Goal: Information Seeking & Learning: Learn about a topic

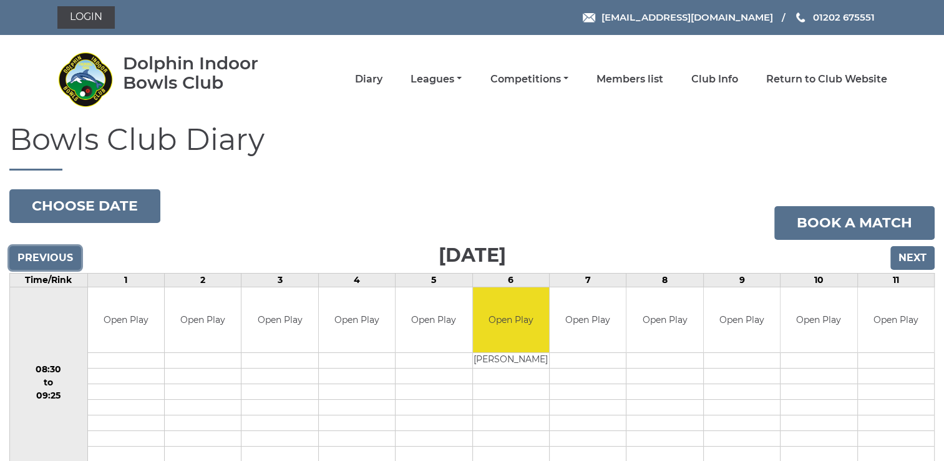
click at [37, 256] on input "Previous" at bounding box center [45, 258] width 72 height 24
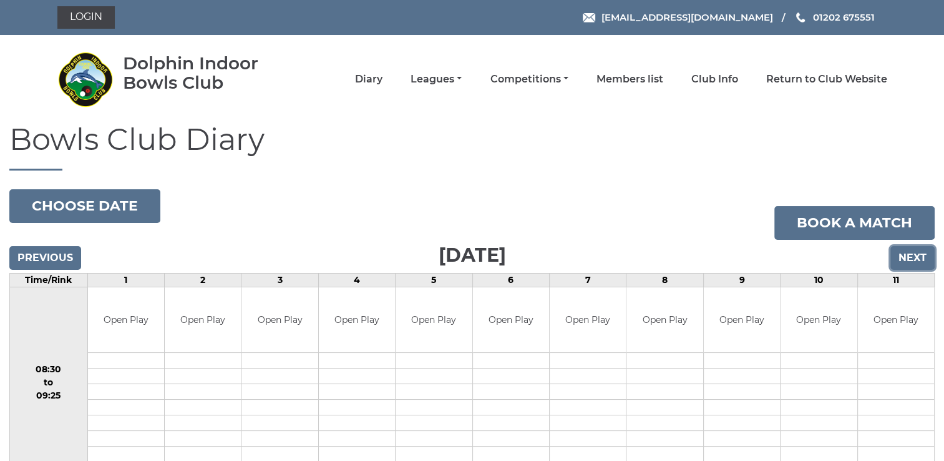
click at [918, 258] on input "Next" at bounding box center [912, 258] width 44 height 24
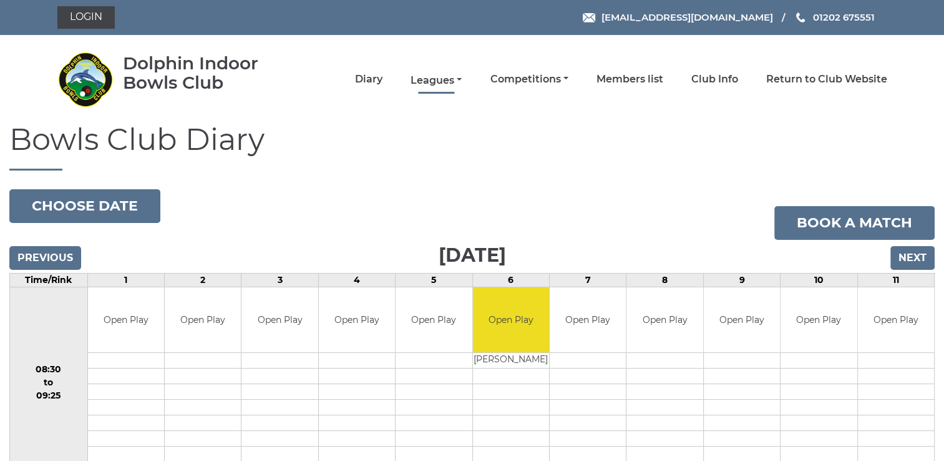
click at [444, 77] on link "Leagues" at bounding box center [436, 81] width 51 height 14
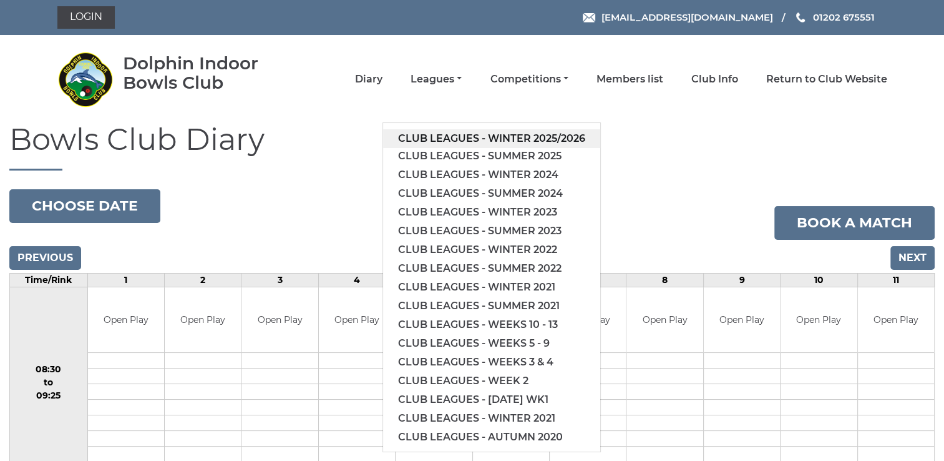
click at [449, 136] on link "Club leagues - Winter 2025/2026" at bounding box center [491, 138] width 217 height 19
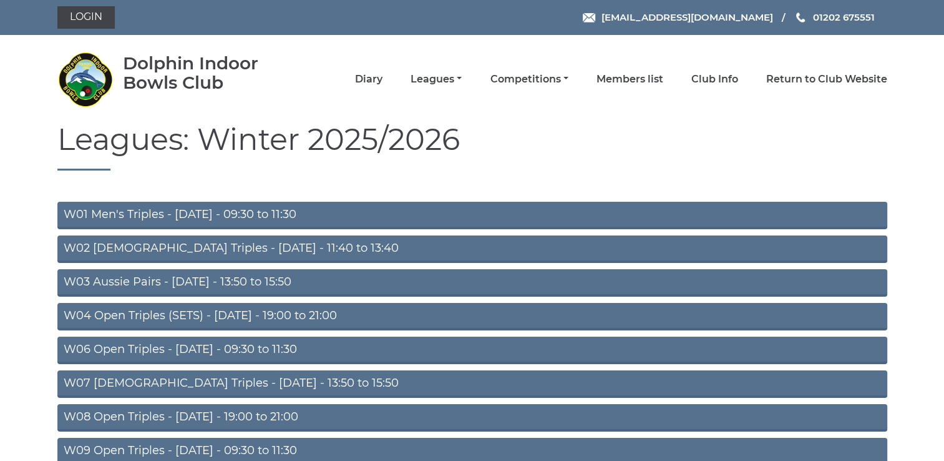
click at [251, 414] on link "W08 Open Triples - [DATE] - 19:00 to 21:00" at bounding box center [472, 417] width 830 height 27
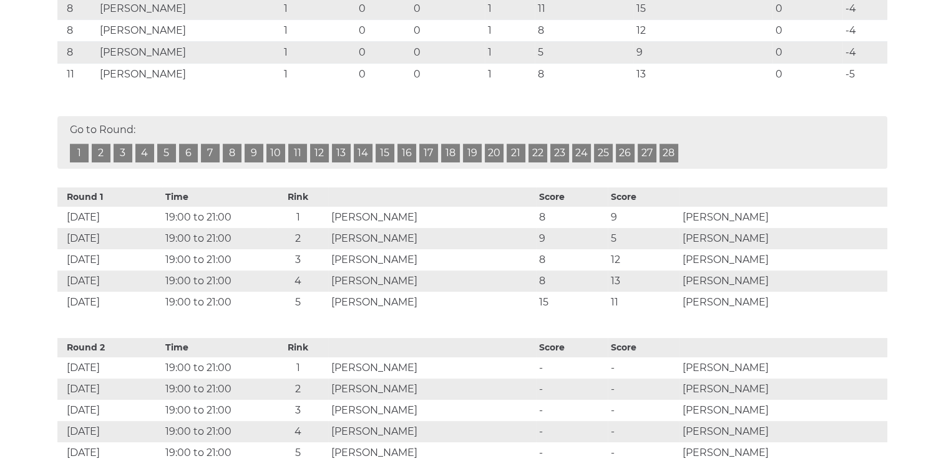
scroll to position [459, 0]
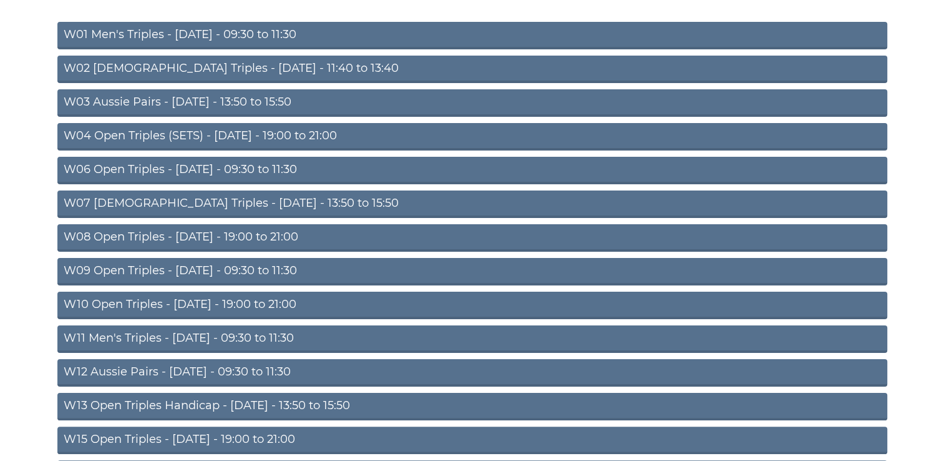
scroll to position [182, 0]
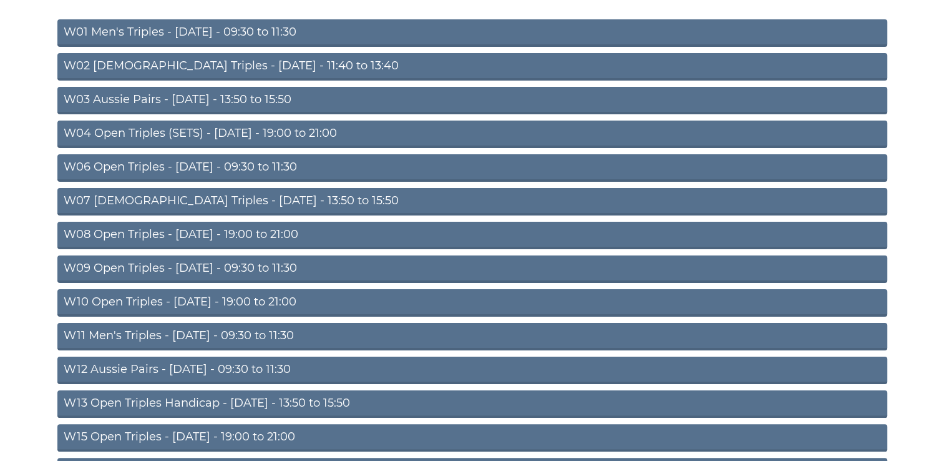
click at [201, 364] on link "W12 Aussie Pairs - Thursday - 09:30 to 11:30" at bounding box center [472, 369] width 830 height 27
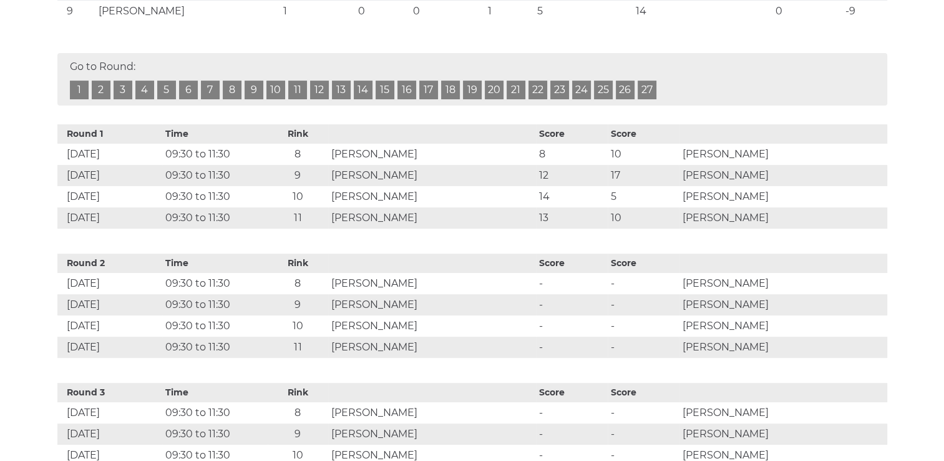
scroll to position [462, 0]
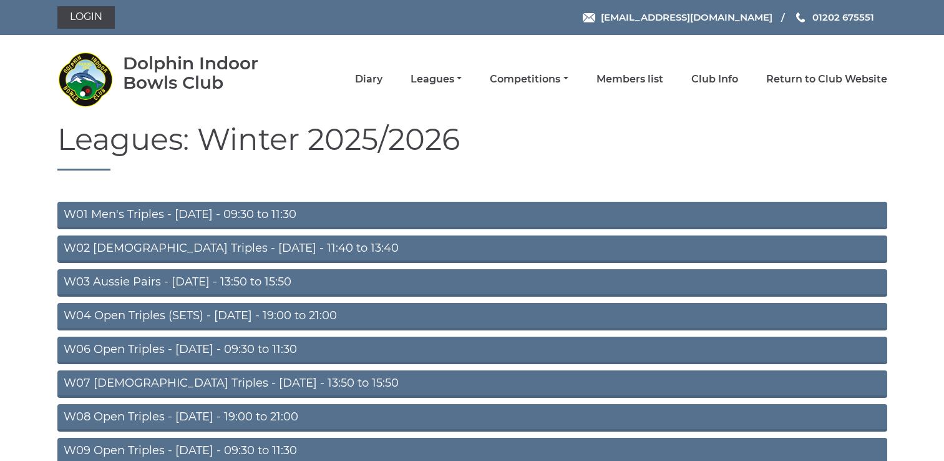
scroll to position [182, 0]
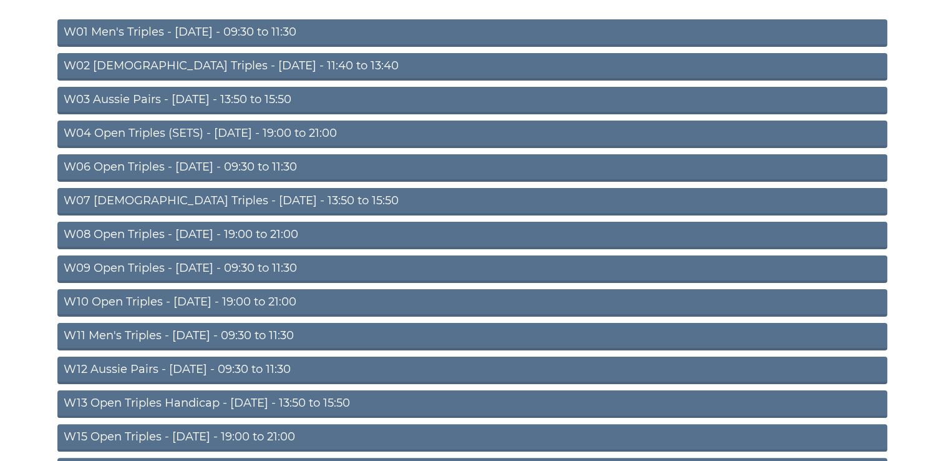
click at [217, 270] on link "W09 Open Triples - [DATE] - 09:30 to 11:30" at bounding box center [472, 268] width 830 height 27
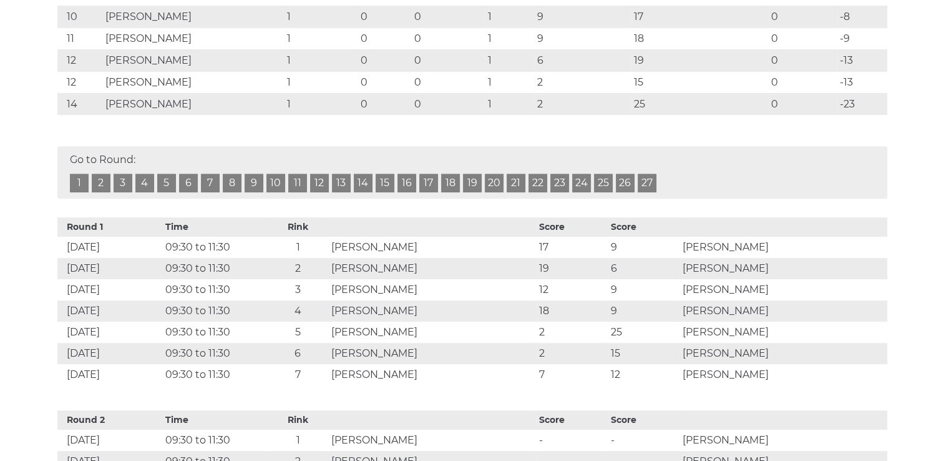
scroll to position [497, 0]
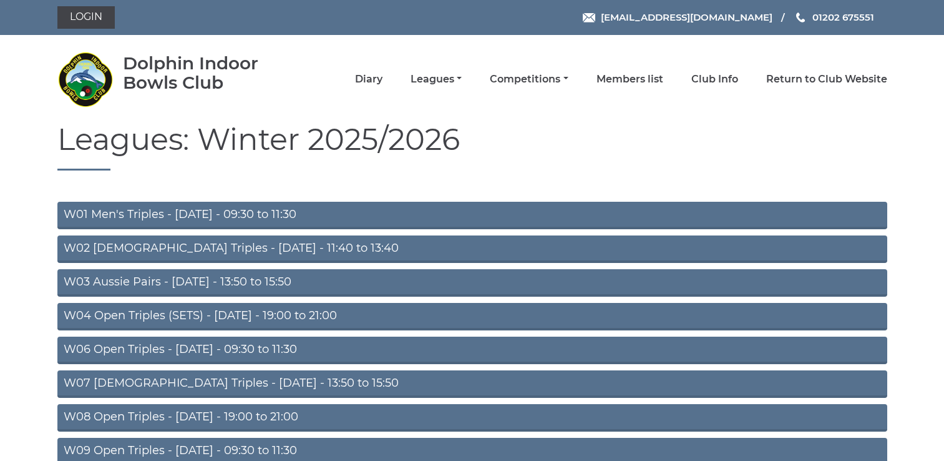
scroll to position [182, 0]
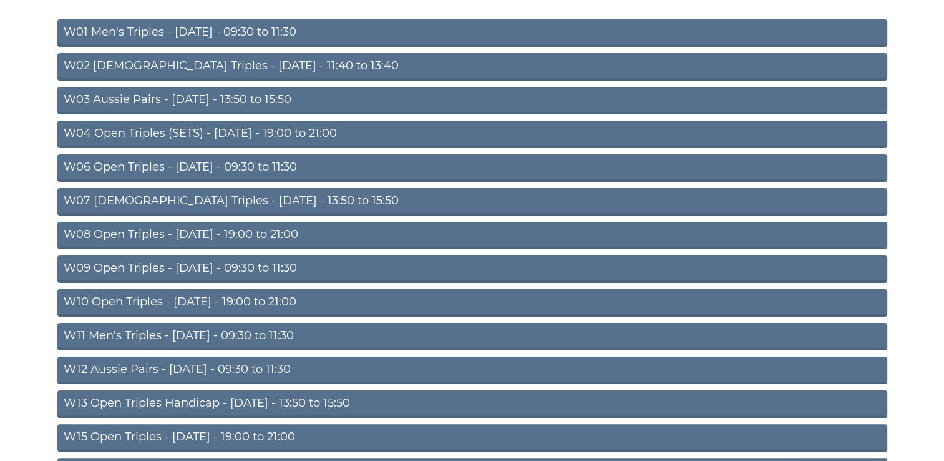
click at [270, 399] on link "W13 Open Triples Handicap - [DATE] - 13:50 to 15:50" at bounding box center [472, 403] width 830 height 27
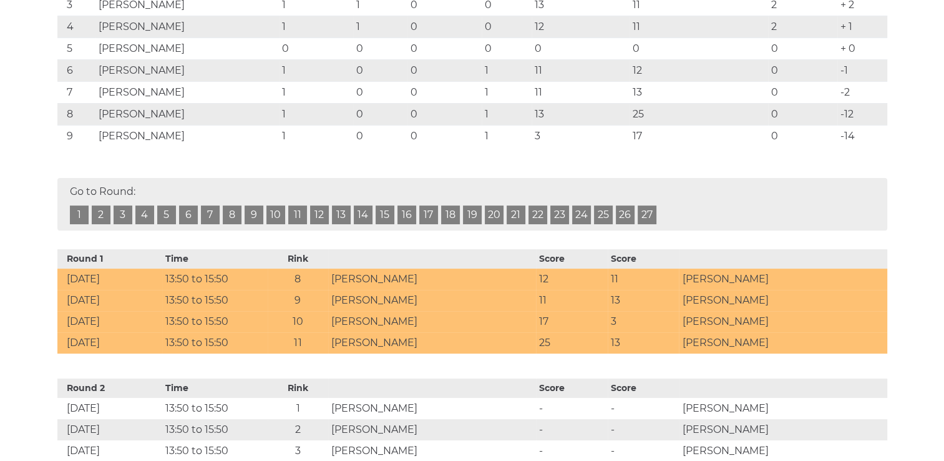
scroll to position [379, 0]
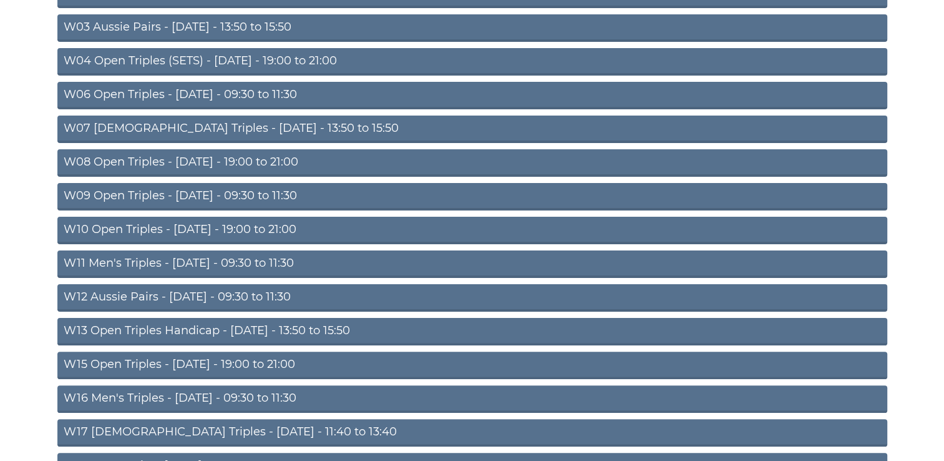
scroll to position [253, 0]
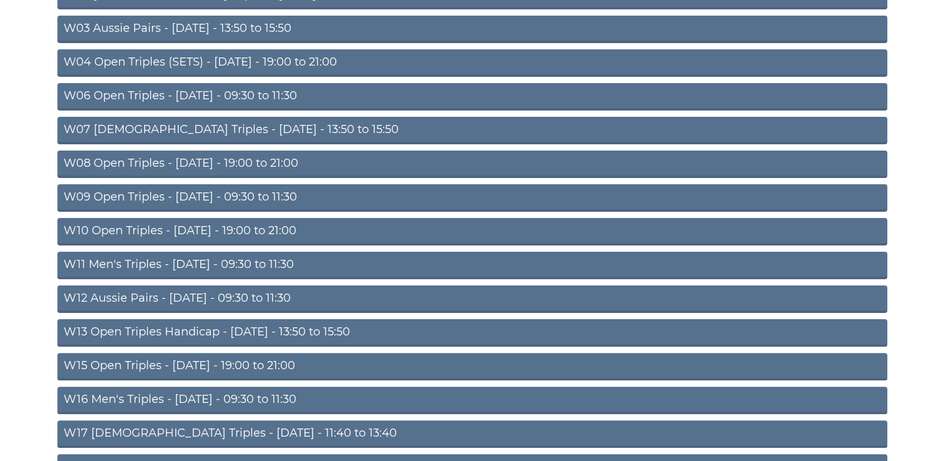
click at [261, 334] on link "W13 Open Triples Handicap - Thursday - 13:50 to 15:50" at bounding box center [472, 332] width 830 height 27
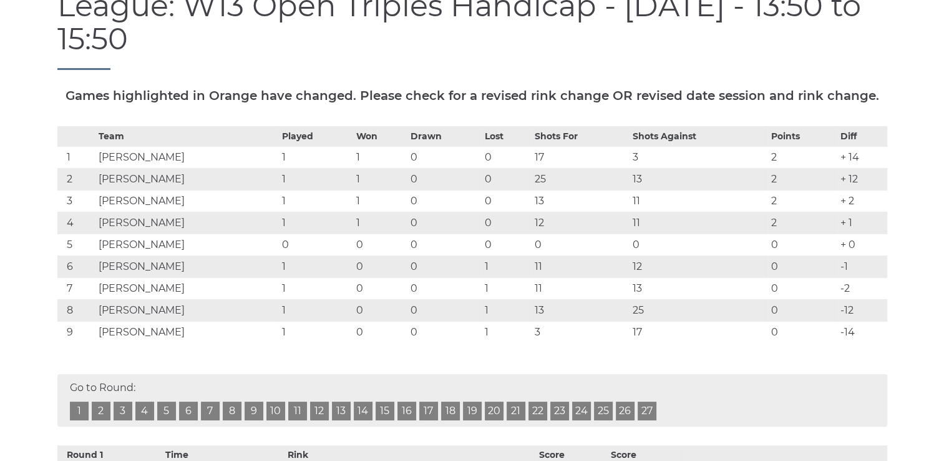
scroll to position [184, 0]
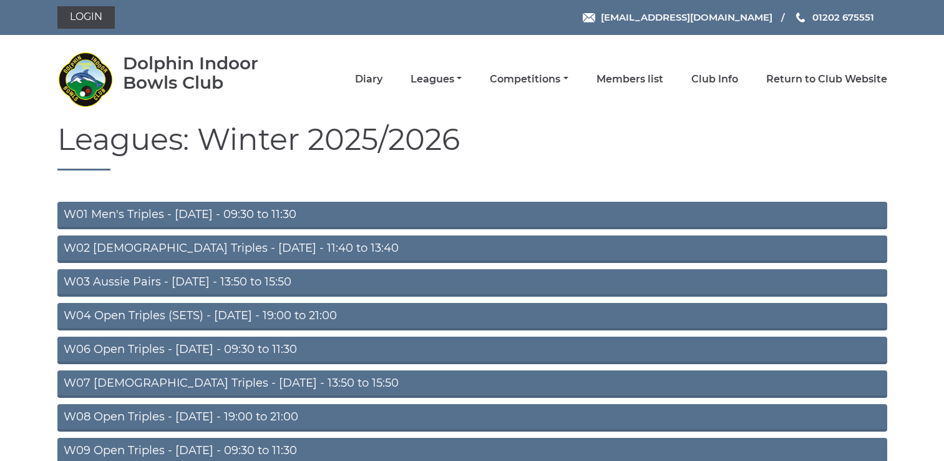
scroll to position [248, 0]
